Goal: Navigation & Orientation: Find specific page/section

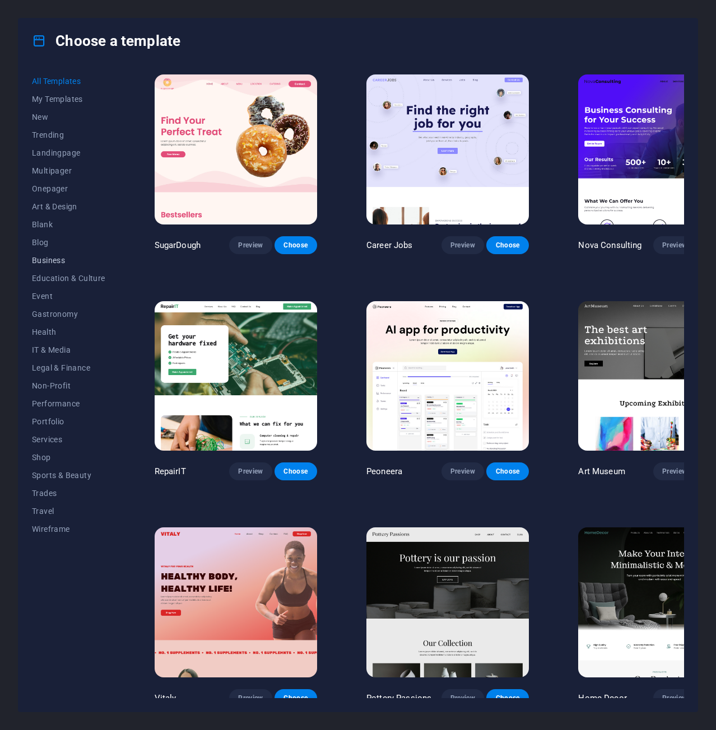
click at [55, 257] on span "Business" at bounding box center [68, 260] width 73 height 9
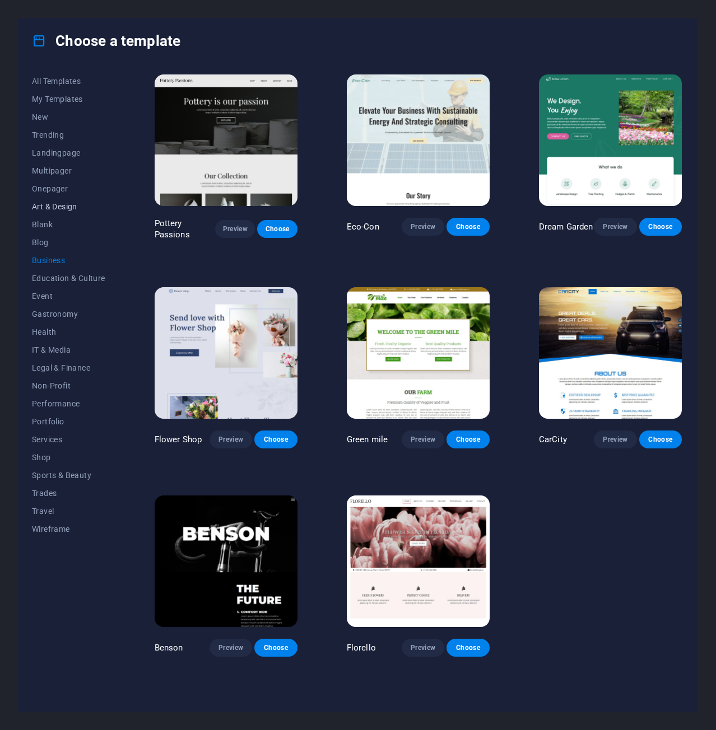
click at [67, 206] on span "Art & Design" at bounding box center [68, 206] width 73 height 9
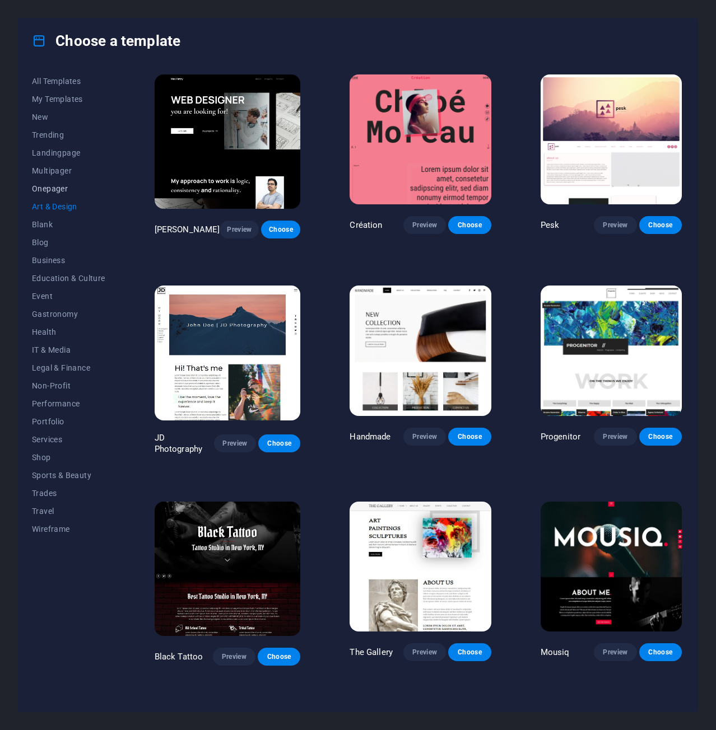
click at [56, 191] on span "Onepager" at bounding box center [68, 188] width 73 height 9
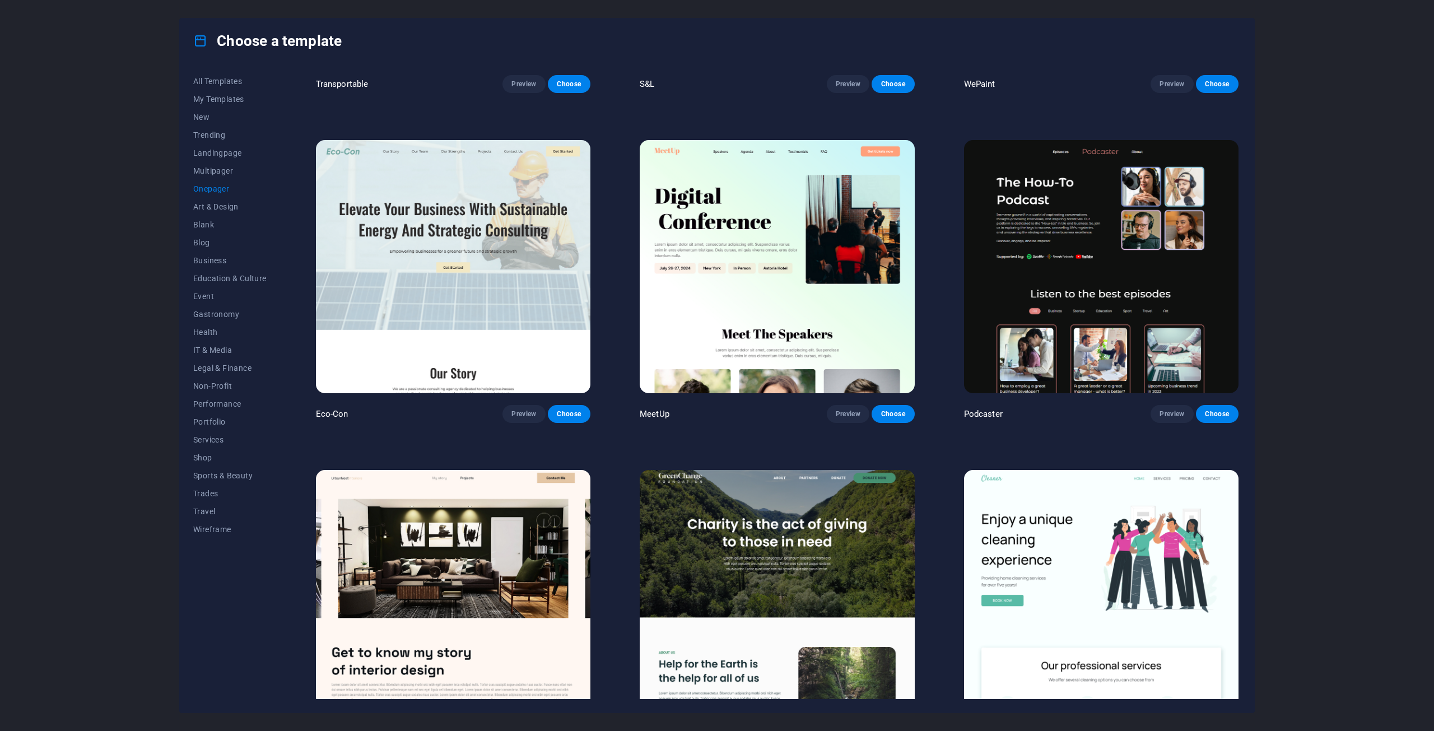
scroll to position [616, 0]
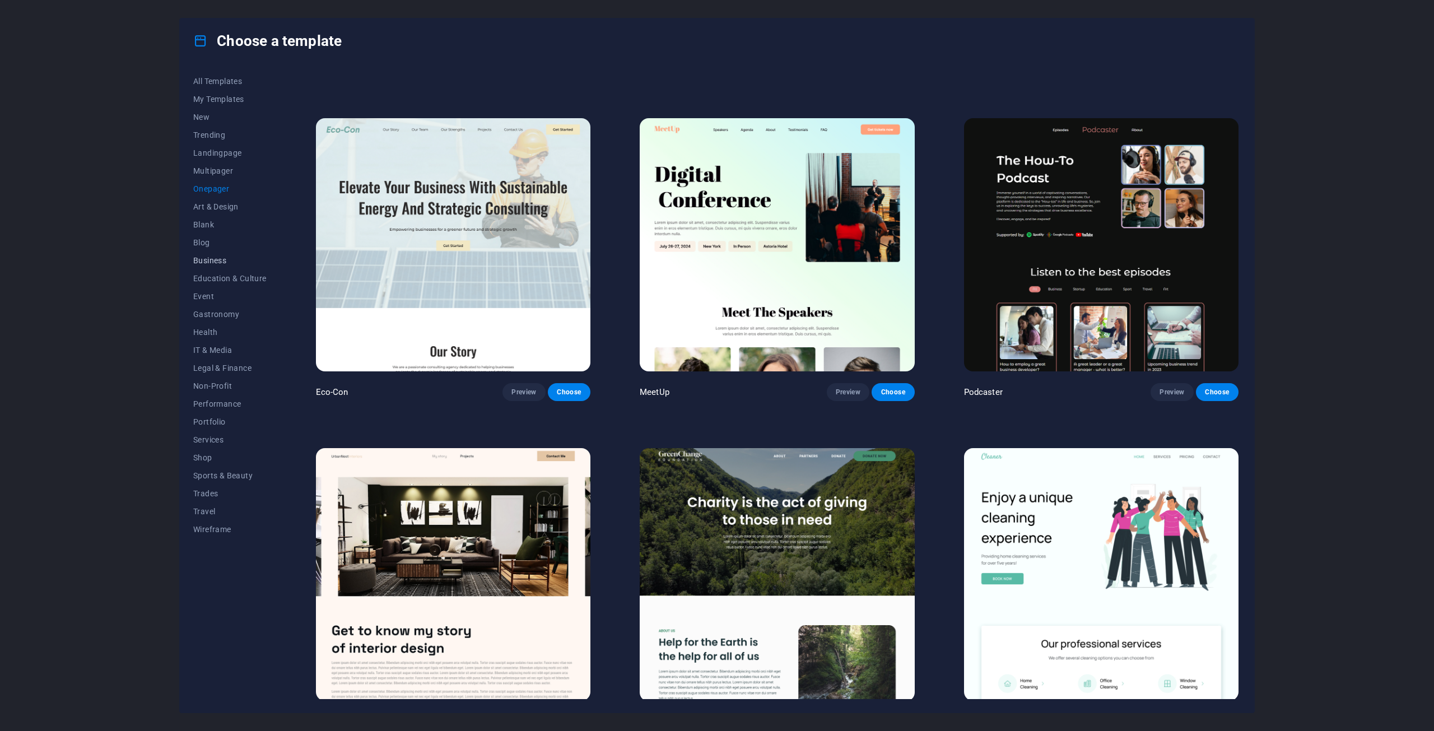
click at [211, 258] on span "Business" at bounding box center [229, 260] width 73 height 9
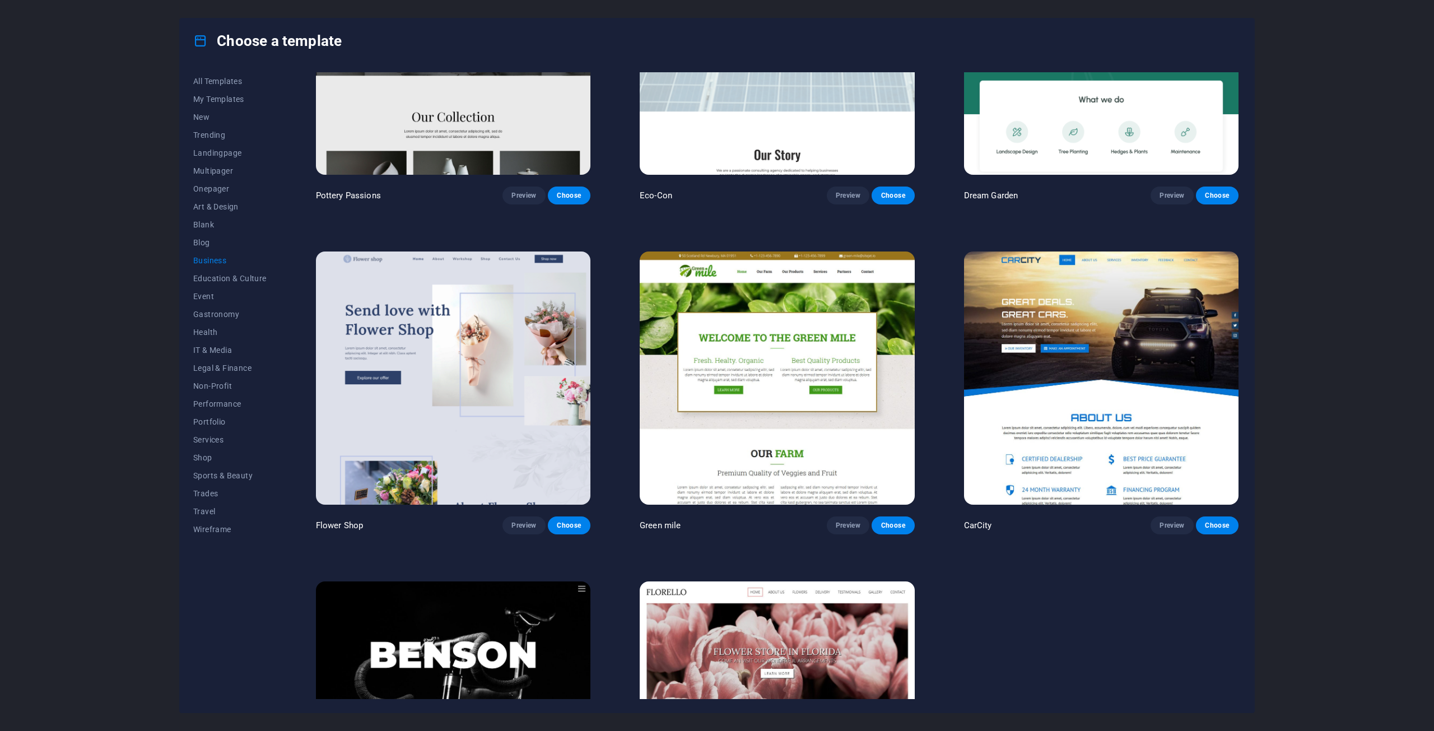
scroll to position [146, 0]
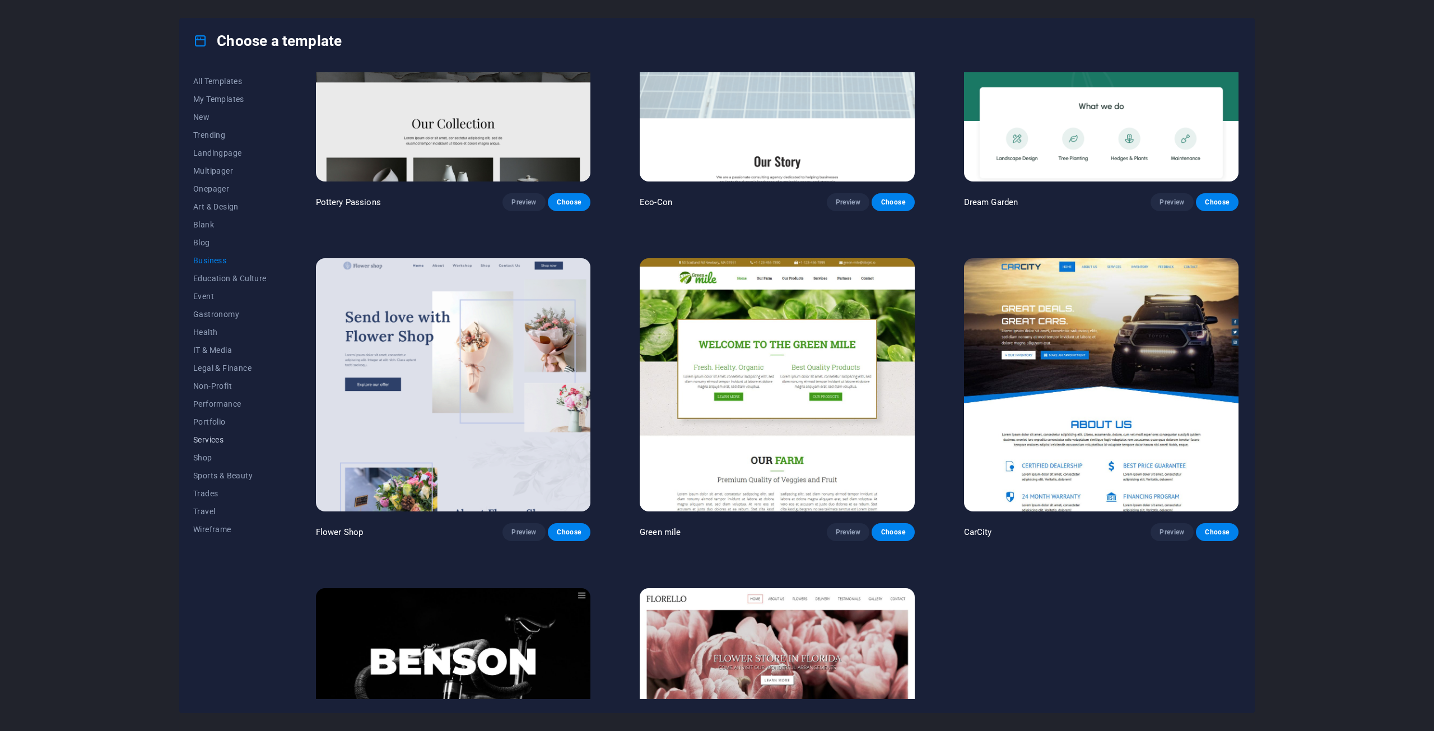
click at [207, 436] on span "Services" at bounding box center [229, 439] width 73 height 9
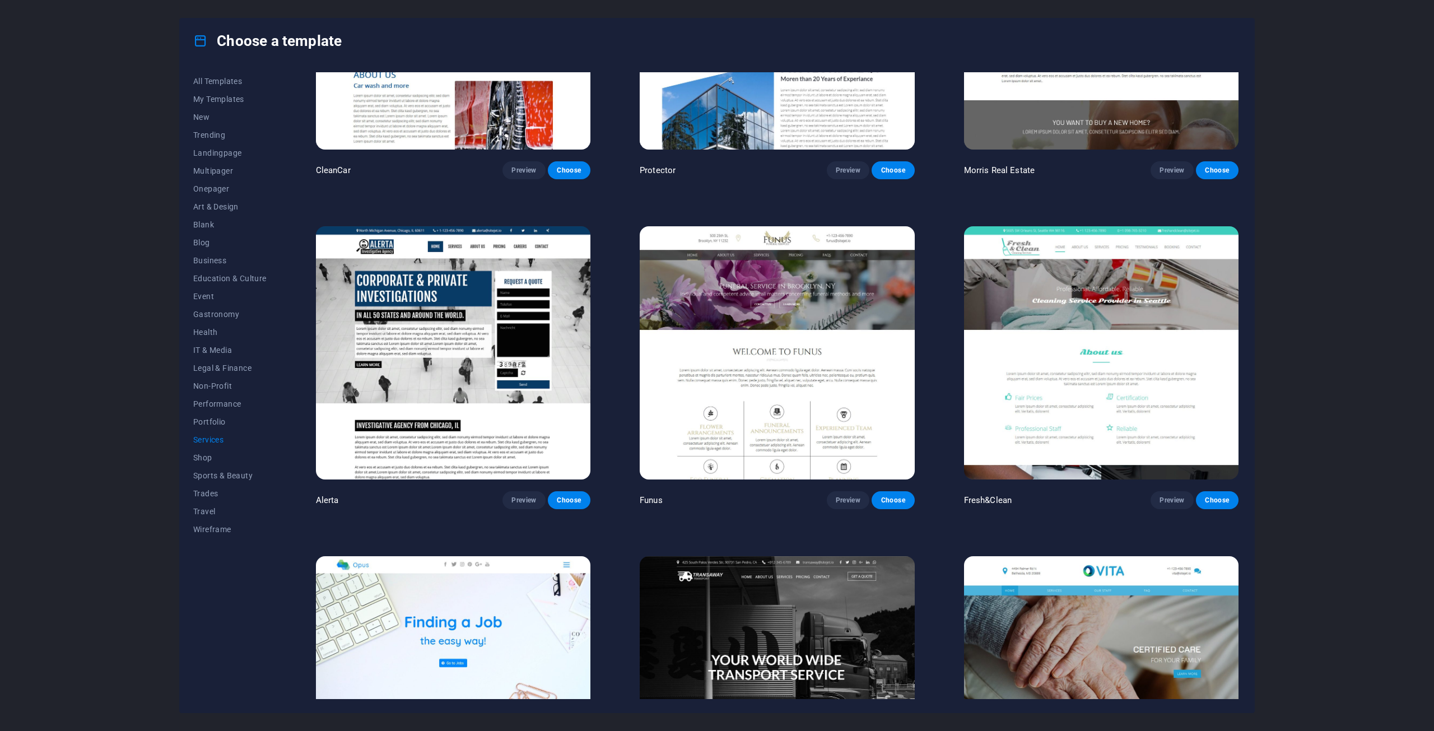
scroll to position [1453, 0]
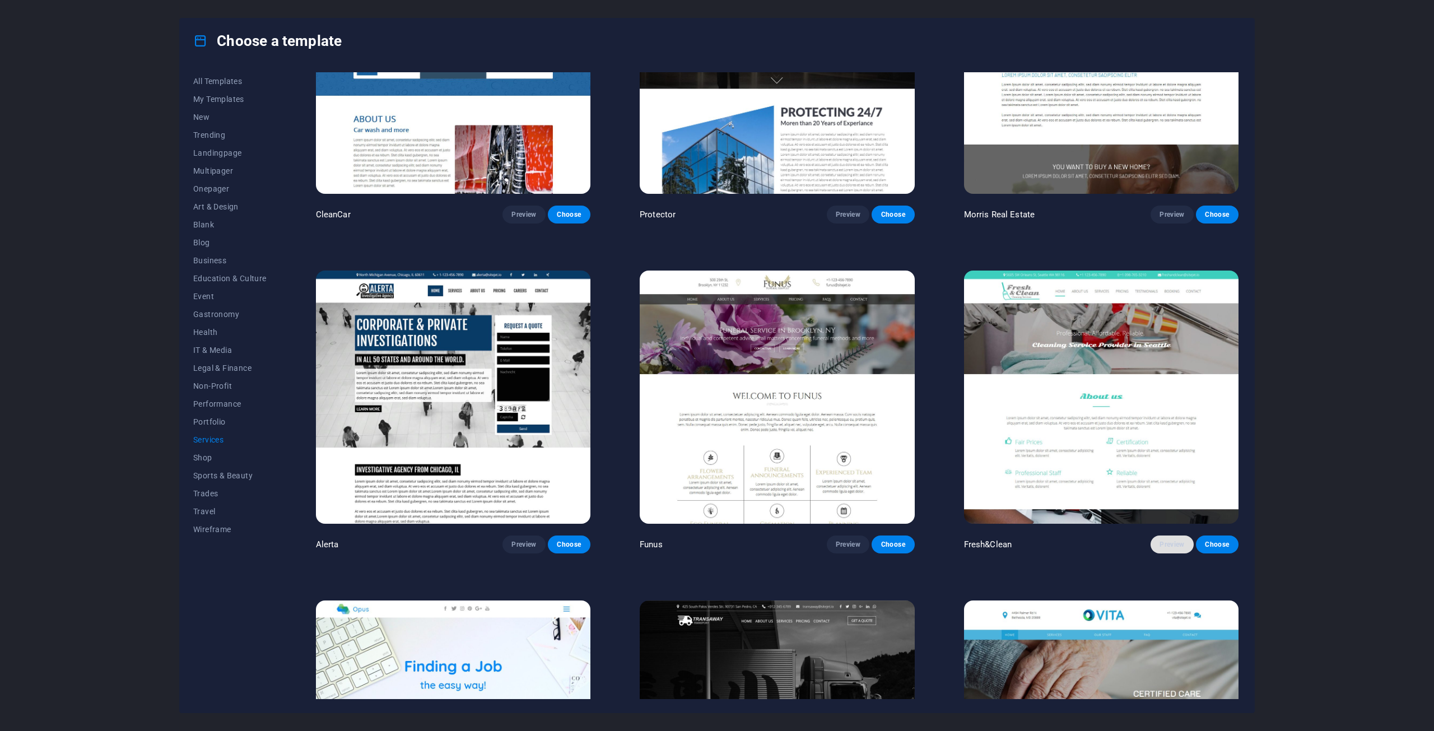
click at [1168, 540] on span "Preview" at bounding box center [1172, 544] width 25 height 9
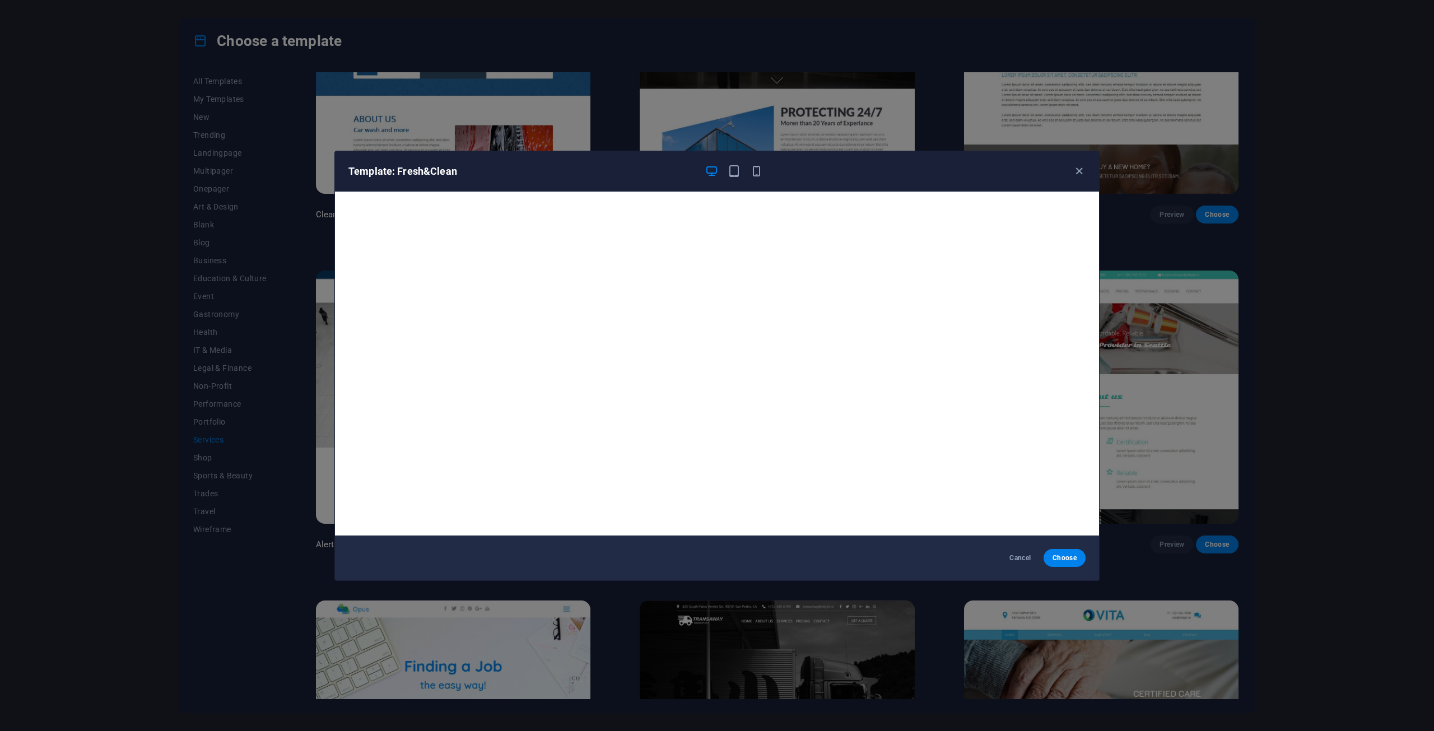
drag, startPoint x: 1084, startPoint y: 174, endPoint x: 1088, endPoint y: 180, distance: 7.3
click at [1085, 174] on icon "button" at bounding box center [1079, 171] width 13 height 13
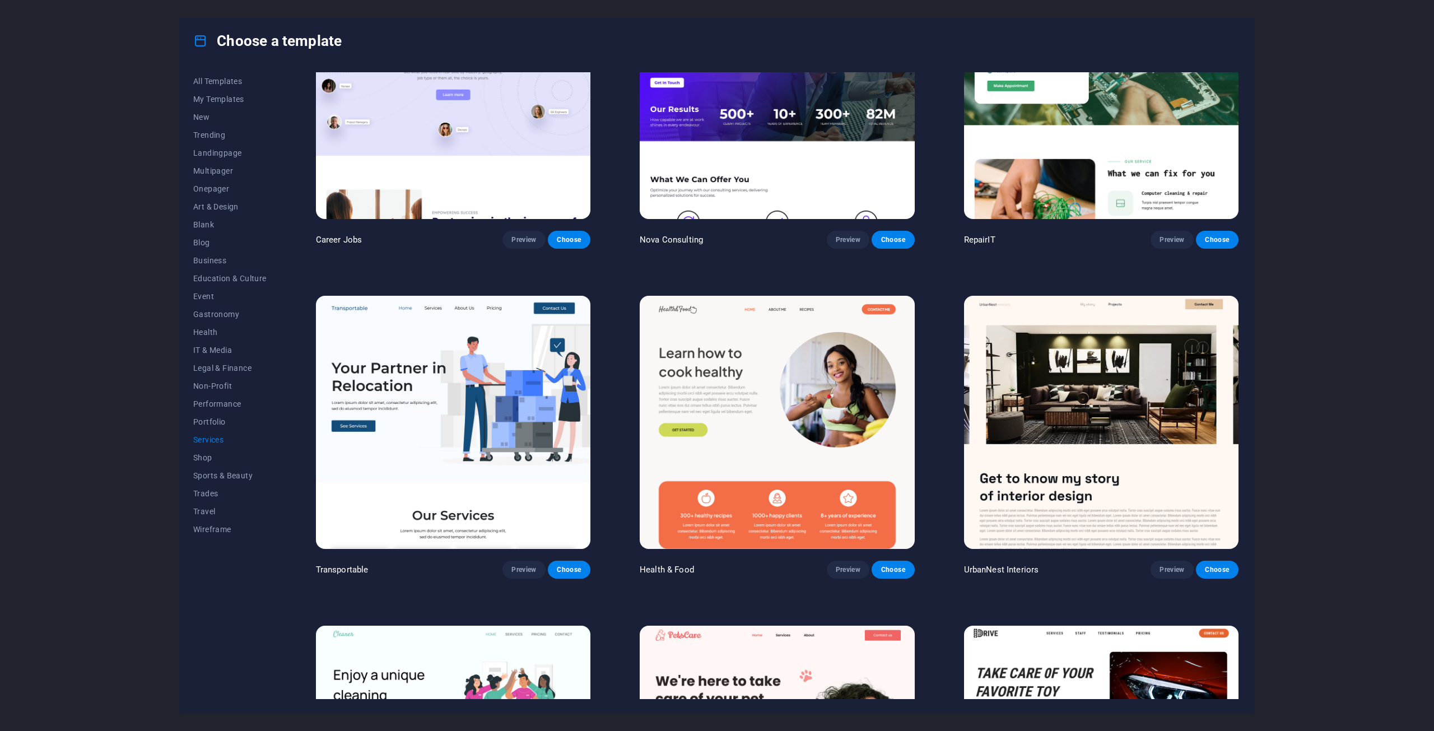
scroll to position [0, 0]
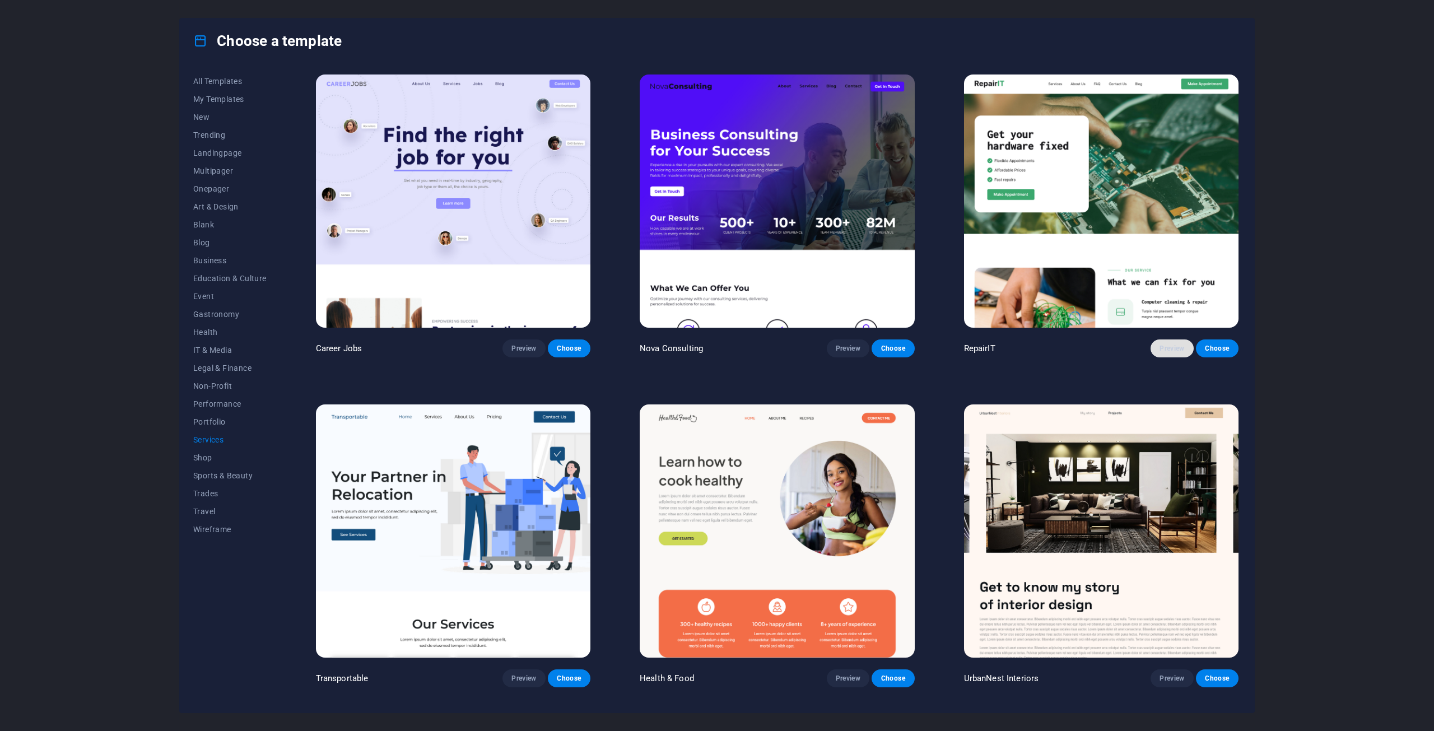
click at [1160, 347] on span "Preview" at bounding box center [1172, 348] width 25 height 9
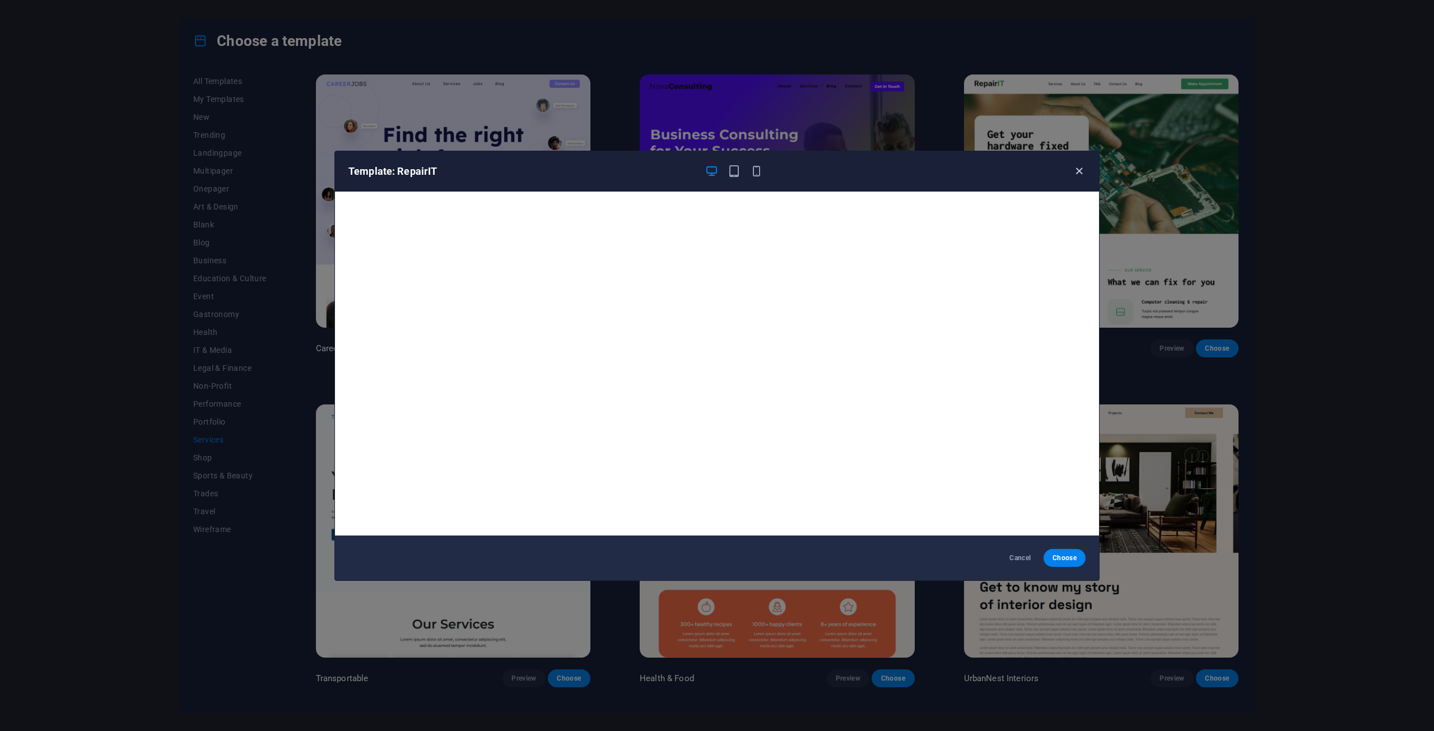
click at [1079, 169] on icon "button" at bounding box center [1079, 171] width 13 height 13
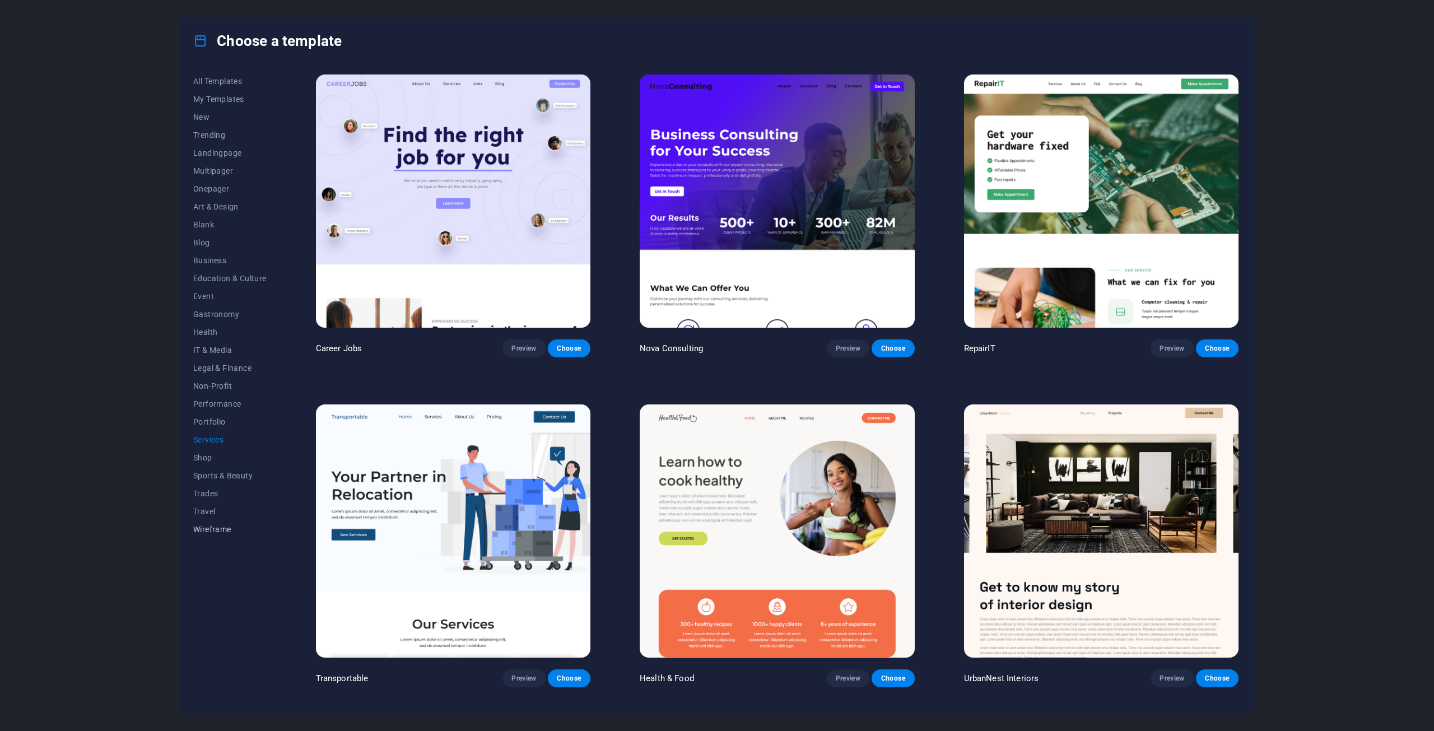
click at [219, 530] on span "Wireframe" at bounding box center [229, 529] width 73 height 9
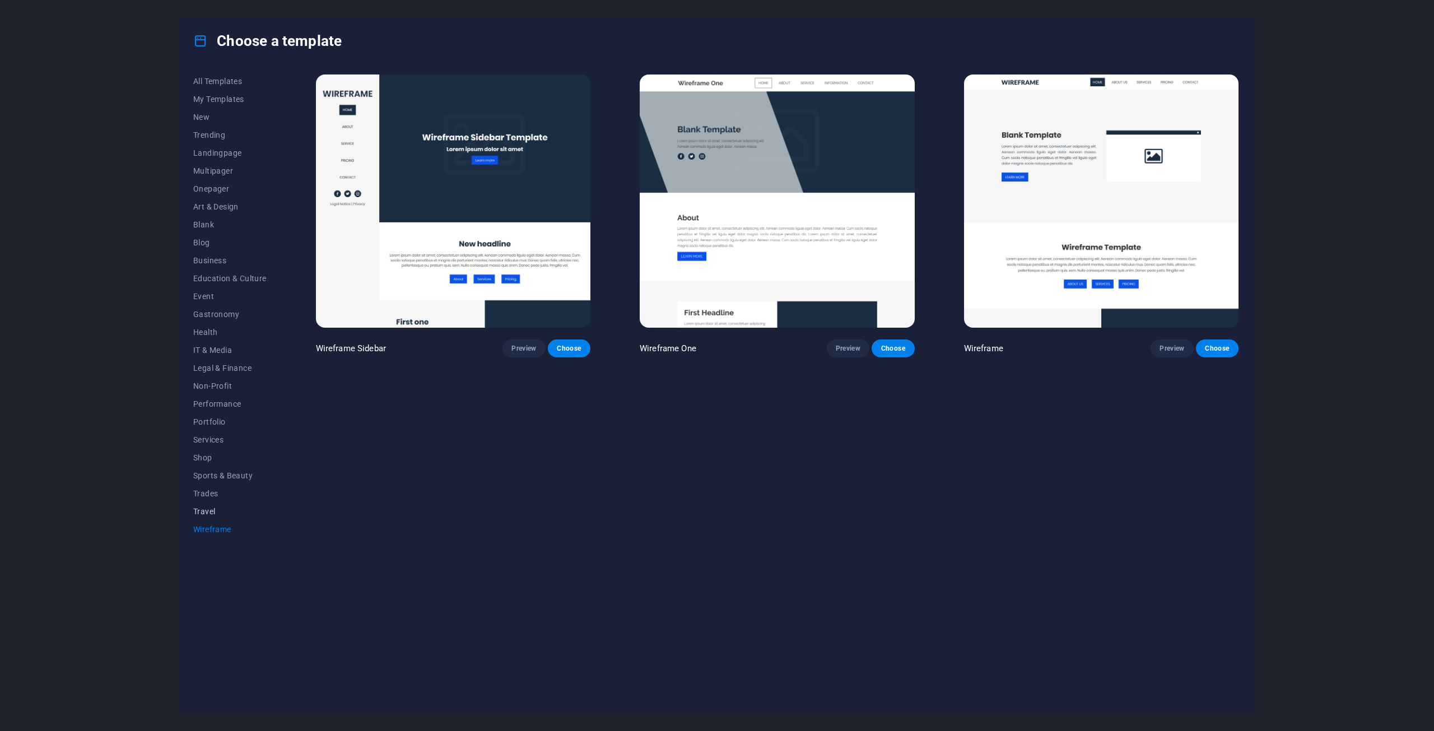
click at [208, 515] on span "Travel" at bounding box center [229, 511] width 73 height 9
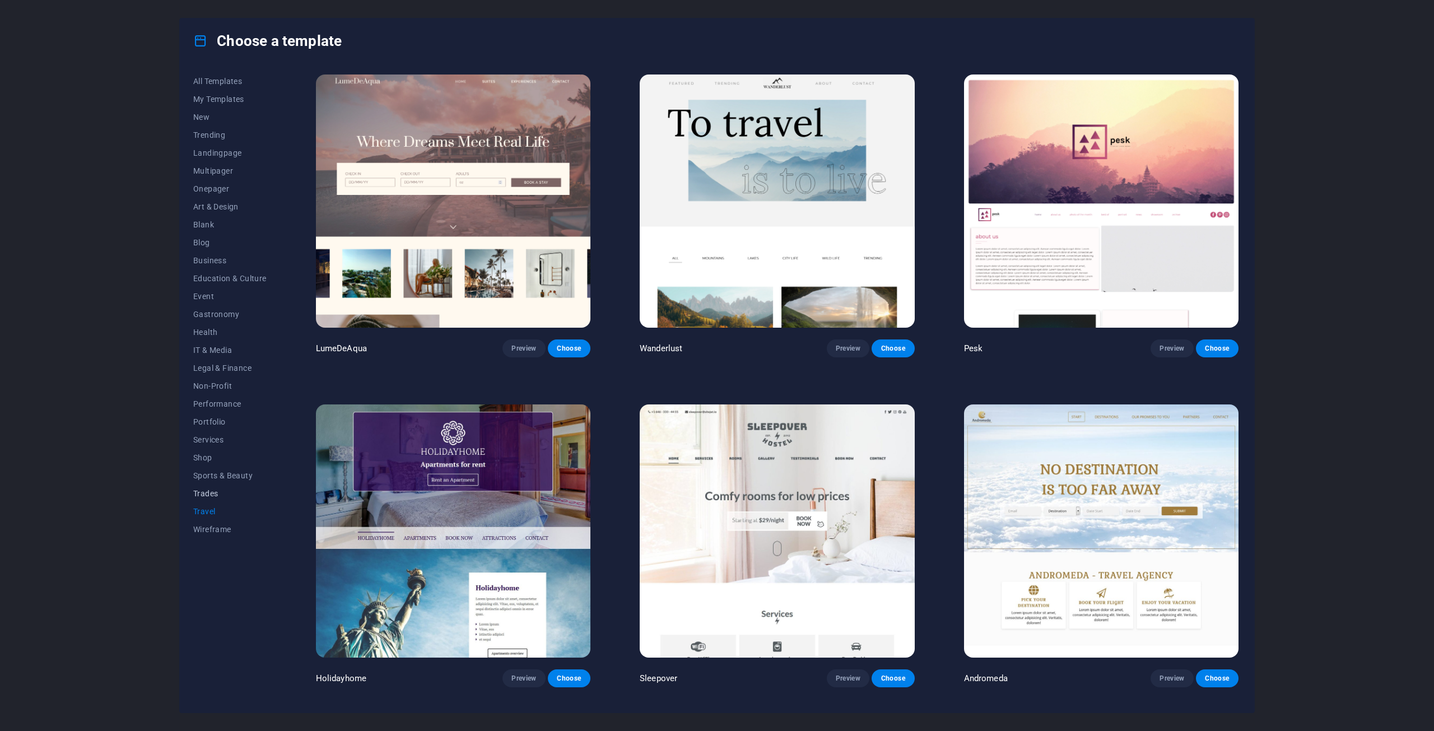
click at [207, 490] on span "Trades" at bounding box center [229, 493] width 73 height 9
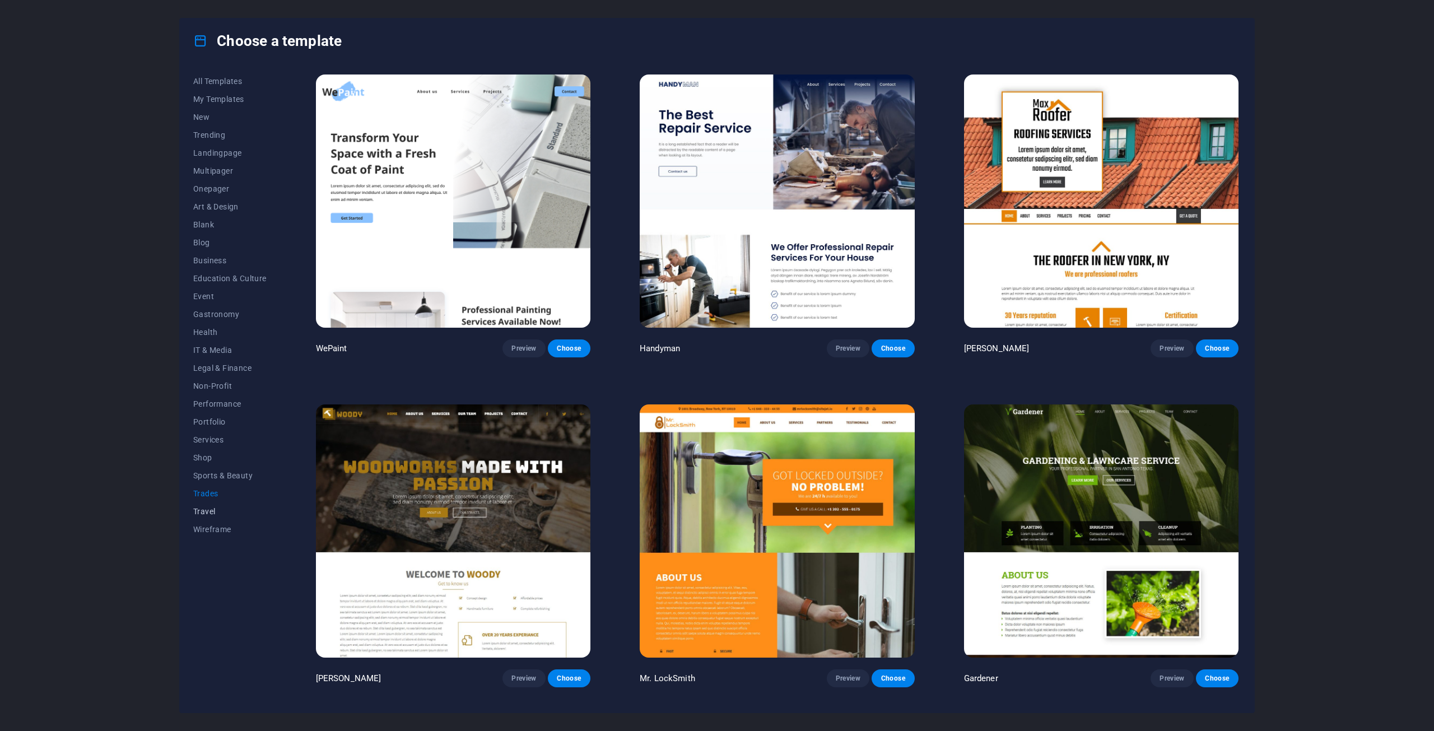
click at [200, 511] on span "Travel" at bounding box center [229, 511] width 73 height 9
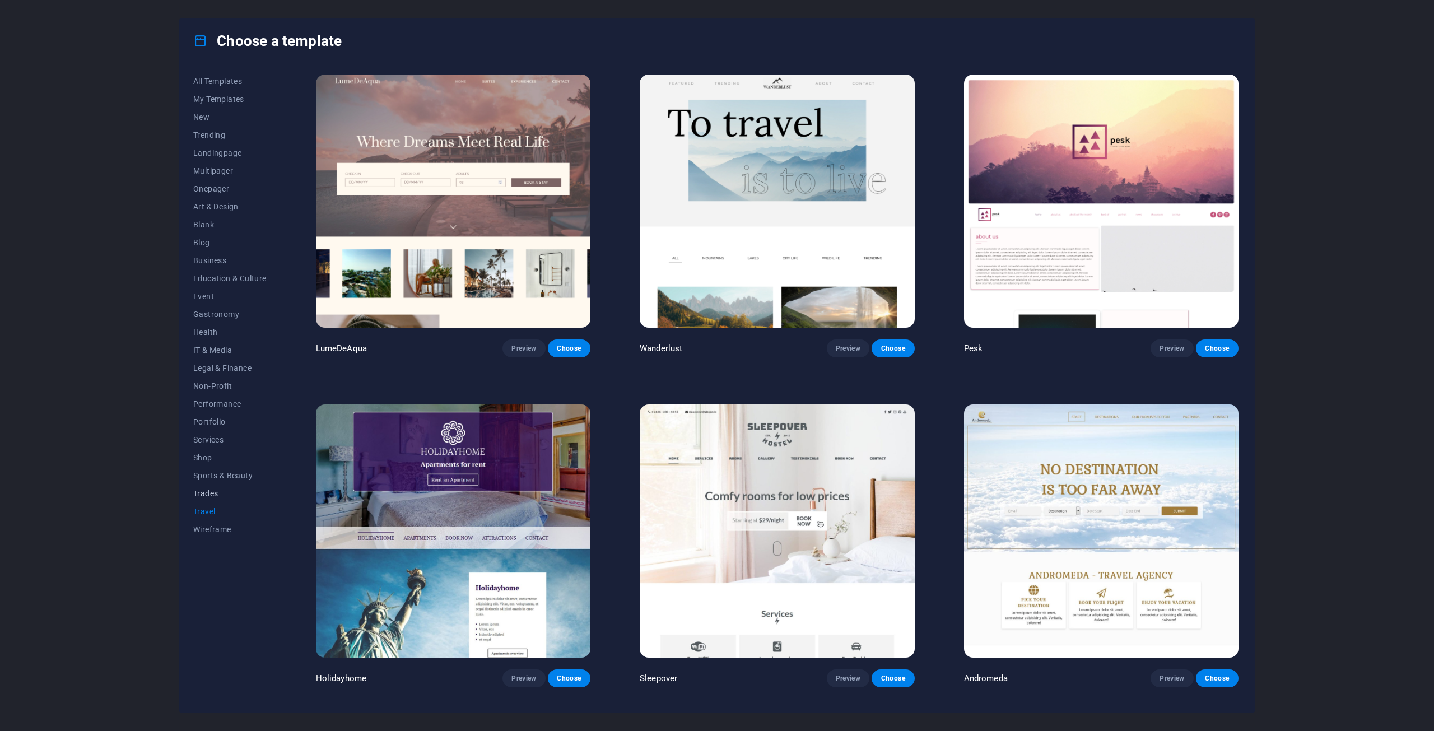
click at [199, 497] on span "Trades" at bounding box center [229, 493] width 73 height 9
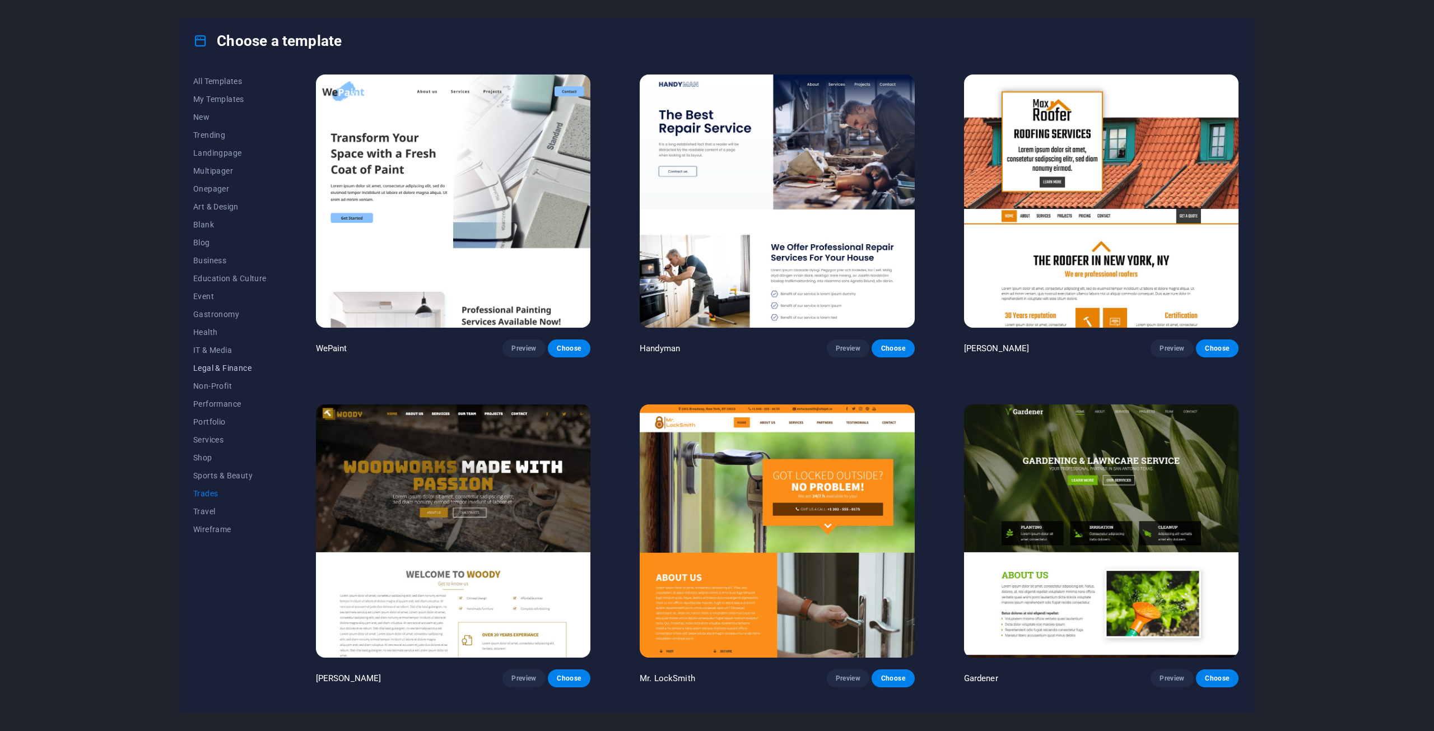
click at [219, 367] on span "Legal & Finance" at bounding box center [229, 368] width 73 height 9
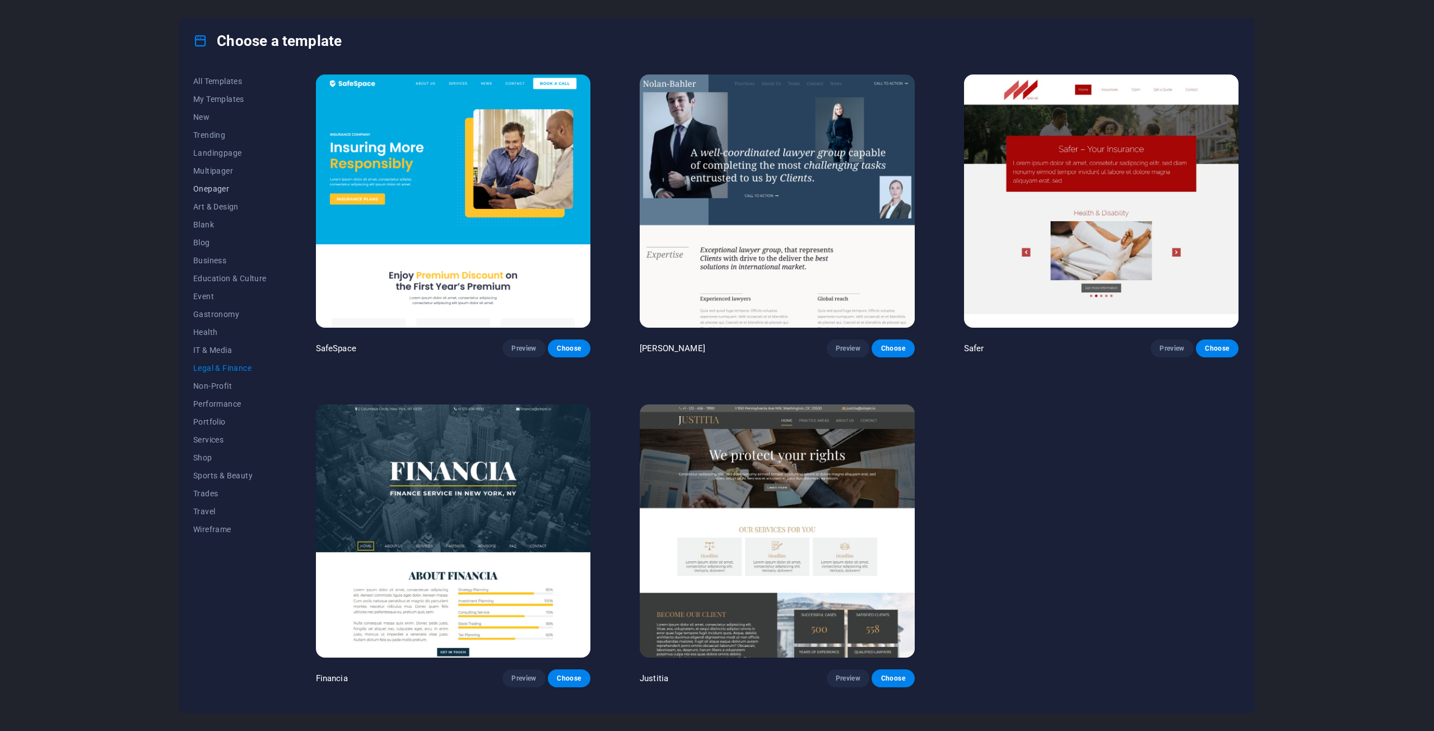
click at [214, 190] on span "Onepager" at bounding box center [229, 188] width 73 height 9
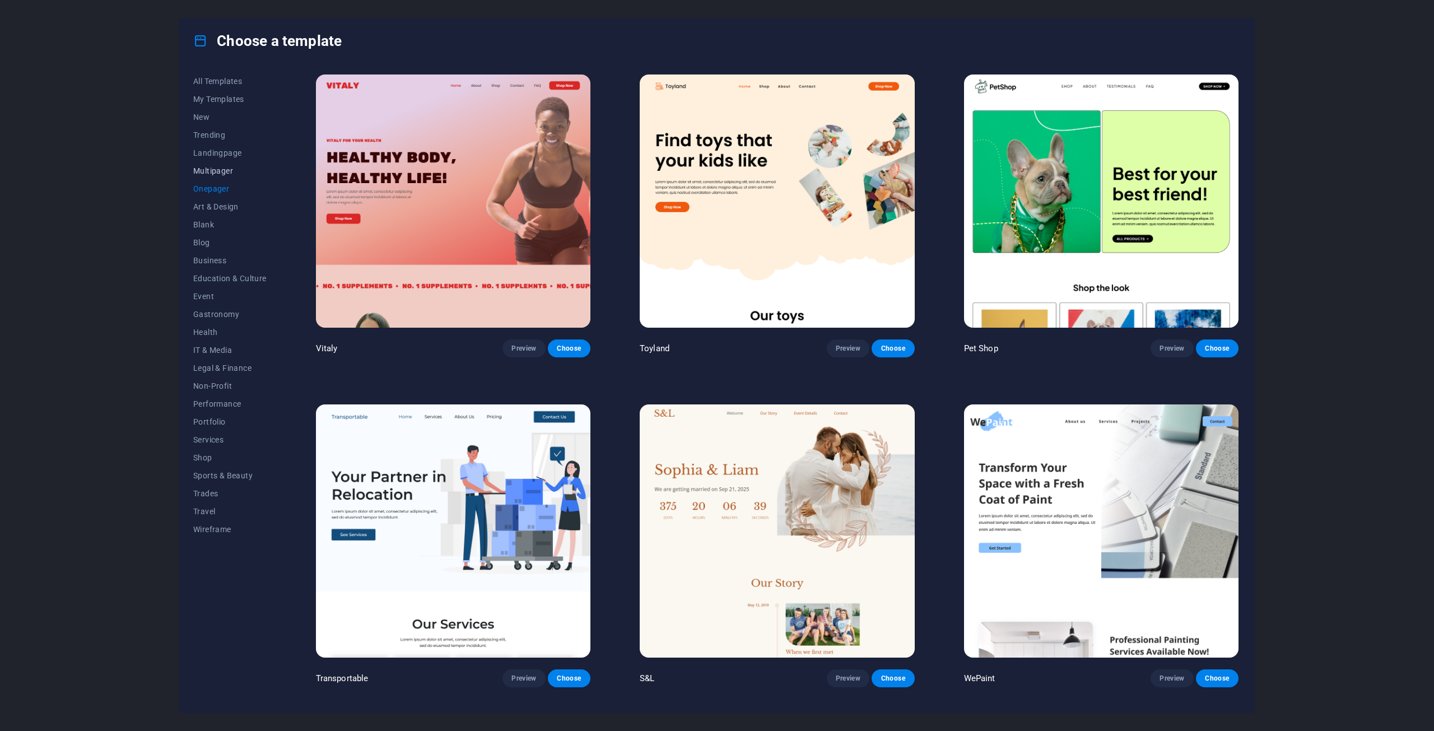
click at [216, 171] on span "Multipager" at bounding box center [229, 170] width 73 height 9
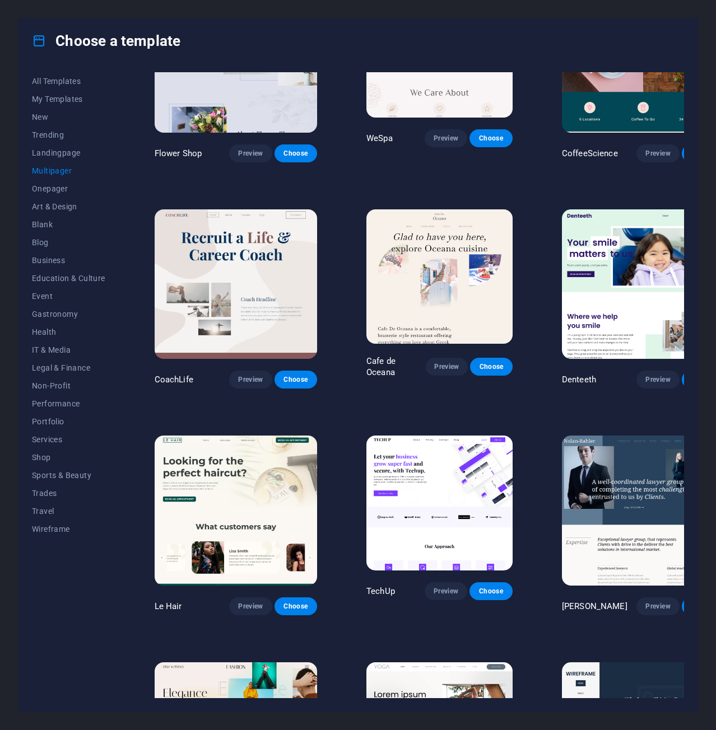
scroll to position [1213, 0]
